Goal: Task Accomplishment & Management: Use online tool/utility

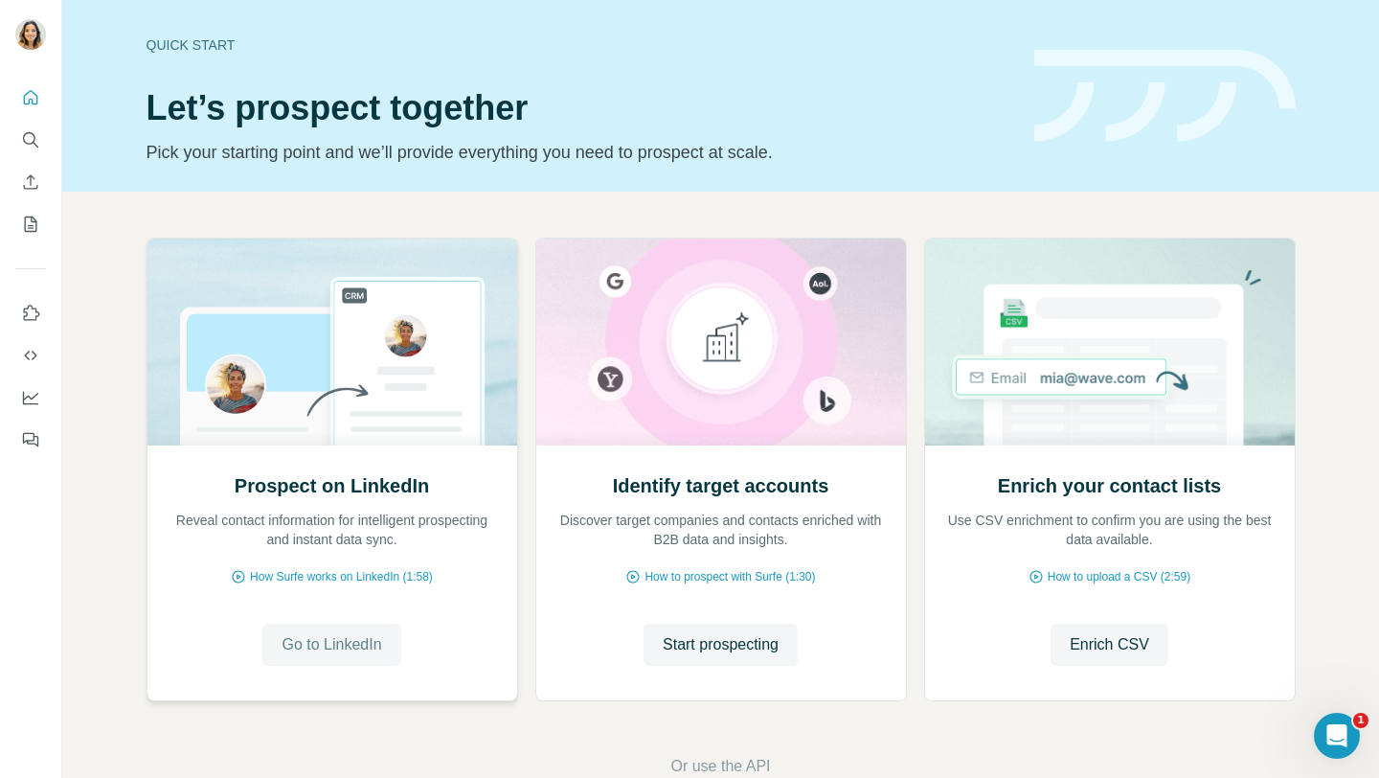
click at [328, 633] on span "Go to LinkedIn" at bounding box center [332, 644] width 100 height 23
click at [700, 649] on span "Start prospecting" at bounding box center [721, 644] width 116 height 23
click at [299, 661] on button "Go to LinkedIn" at bounding box center [331, 645] width 138 height 42
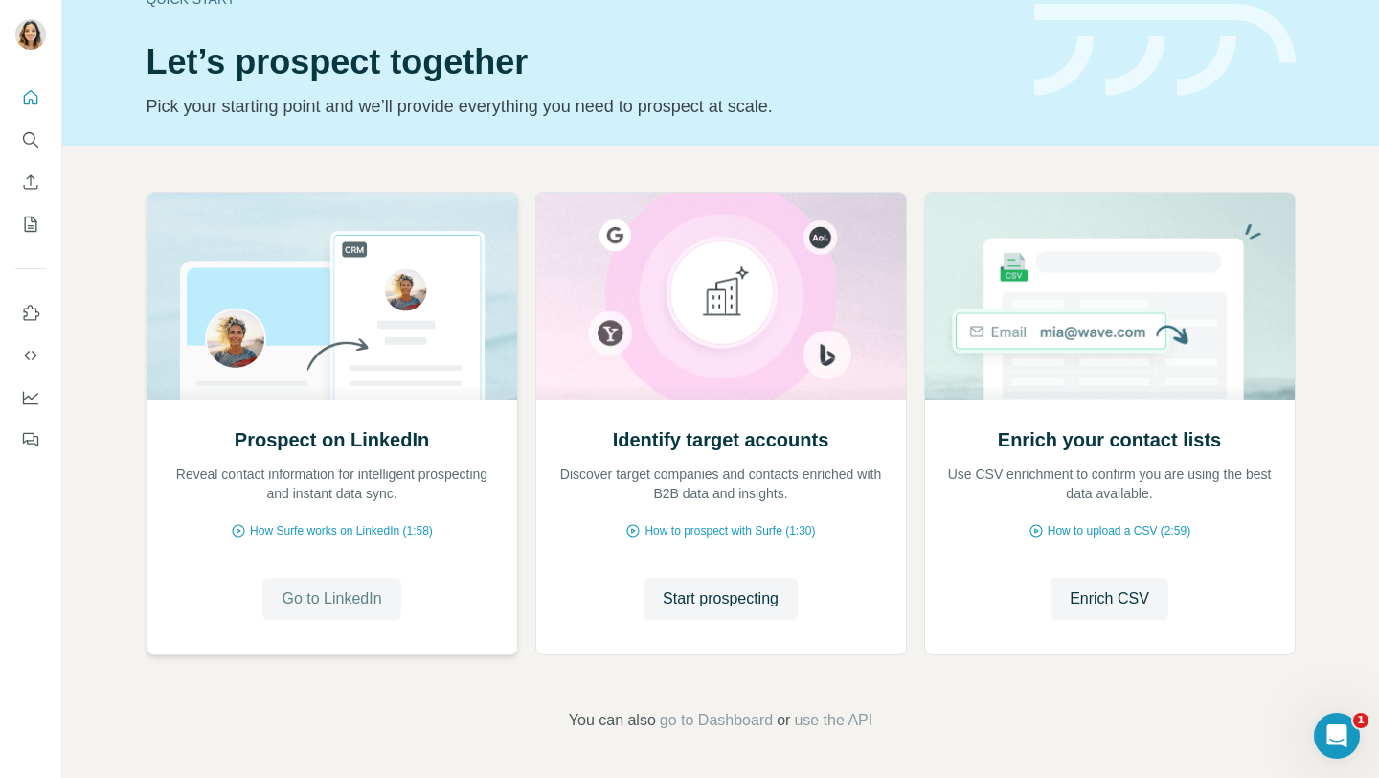
click at [325, 601] on span "Go to LinkedIn" at bounding box center [332, 598] width 100 height 23
click at [349, 601] on span "Go to LinkedIn" at bounding box center [332, 598] width 100 height 23
click at [311, 594] on span "Go to LinkedIn" at bounding box center [332, 598] width 100 height 23
click at [315, 602] on span "Go to LinkedIn" at bounding box center [332, 598] width 100 height 23
